Goal: Task Accomplishment & Management: Manage account settings

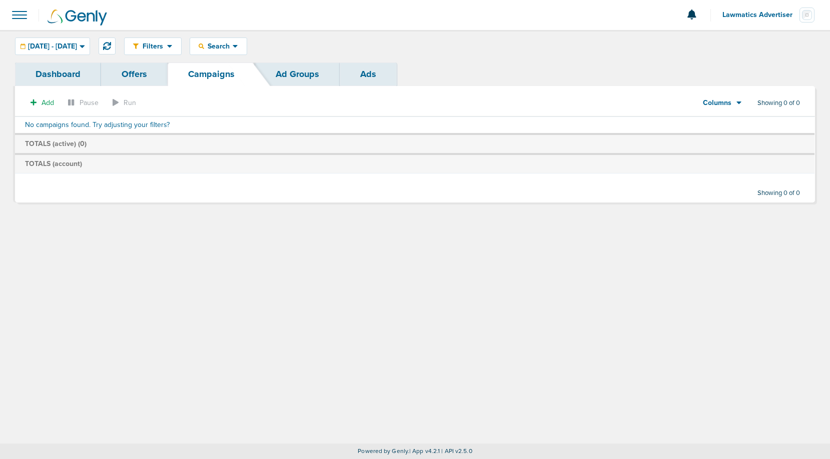
click at [753, 16] on span "Lawmatics Advertiser" at bounding box center [760, 15] width 77 height 7
click at [744, 42] on link "Sign Out" at bounding box center [765, 43] width 100 height 13
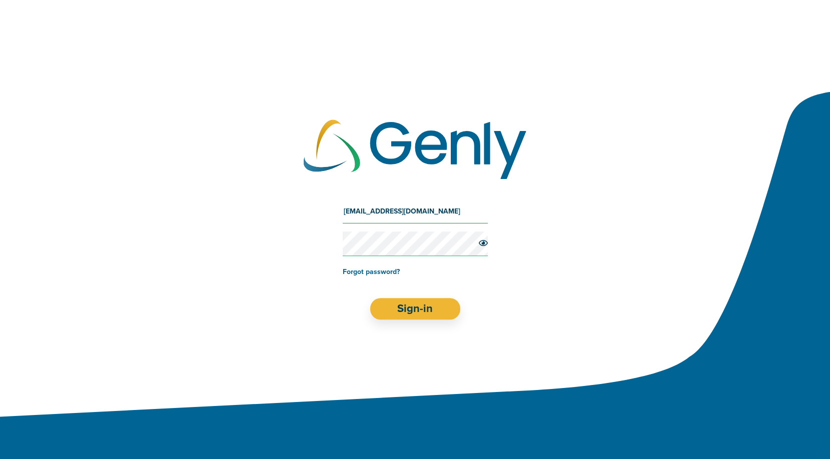
click at [408, 211] on input "[EMAIL_ADDRESS][DOMAIN_NAME]" at bounding box center [415, 212] width 145 height 24
type input "[EMAIL_ADDRESS][DOMAIN_NAME]"
click at [412, 316] on button "Sign-in" at bounding box center [415, 309] width 91 height 22
